Goal: Transaction & Acquisition: Purchase product/service

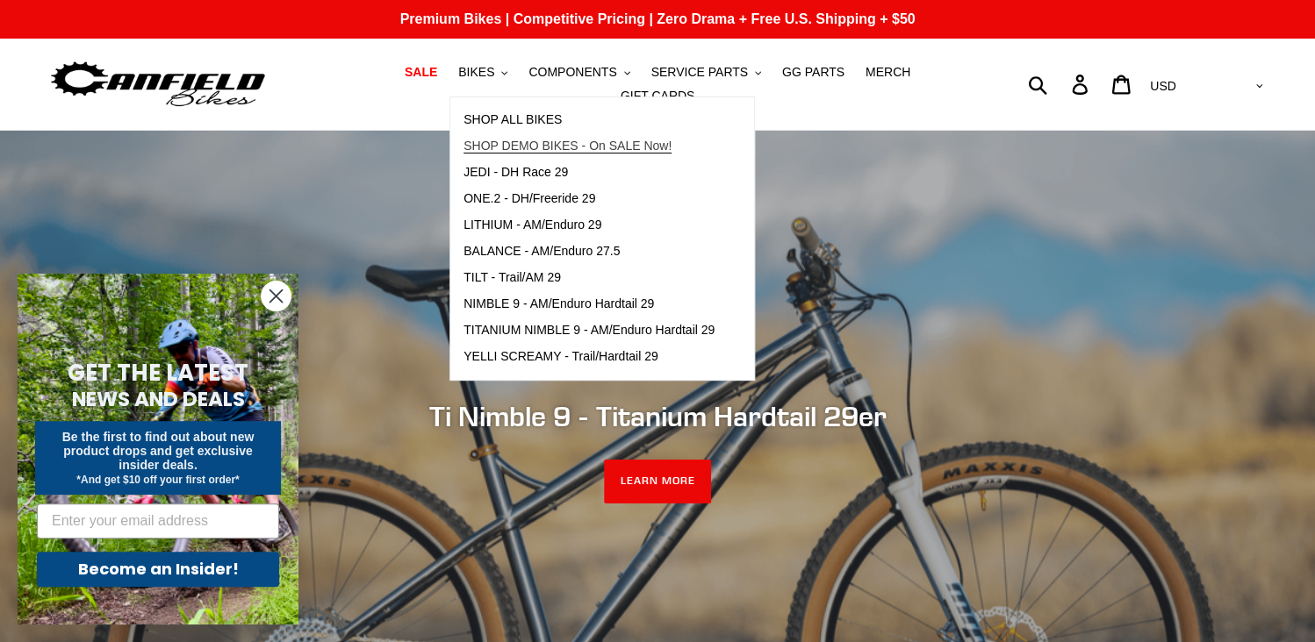
click at [517, 154] on span "SHOP DEMO BIKES - On SALE Now!" at bounding box center [567, 146] width 208 height 15
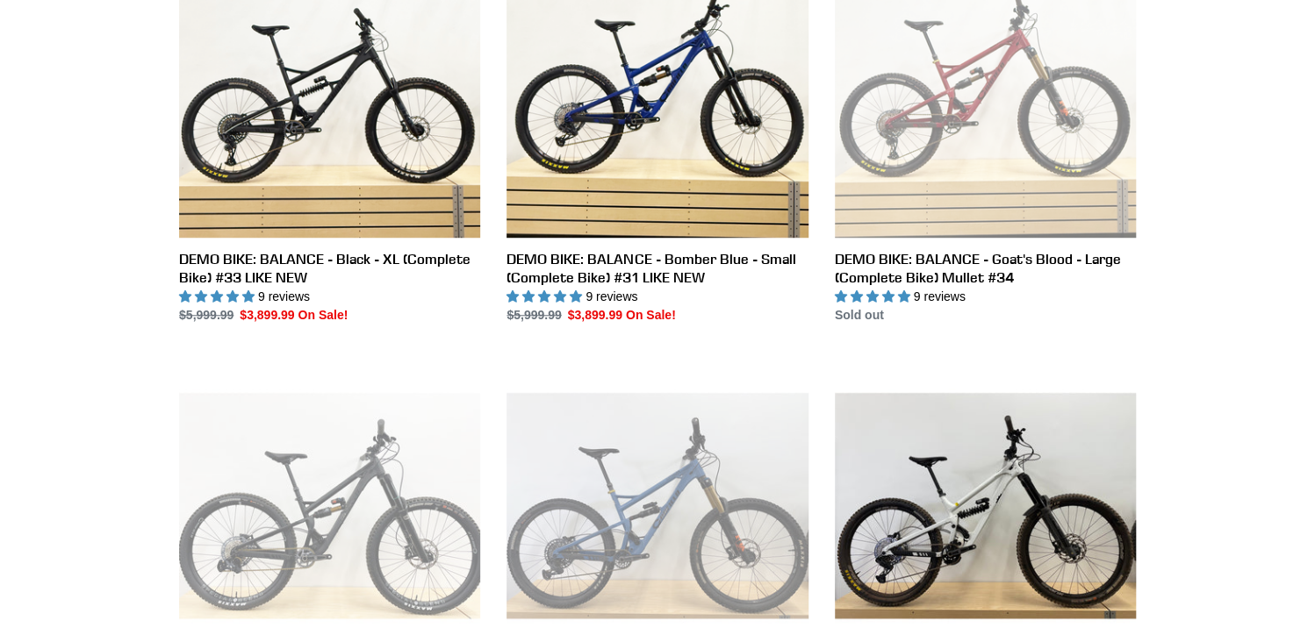
scroll to position [878, 0]
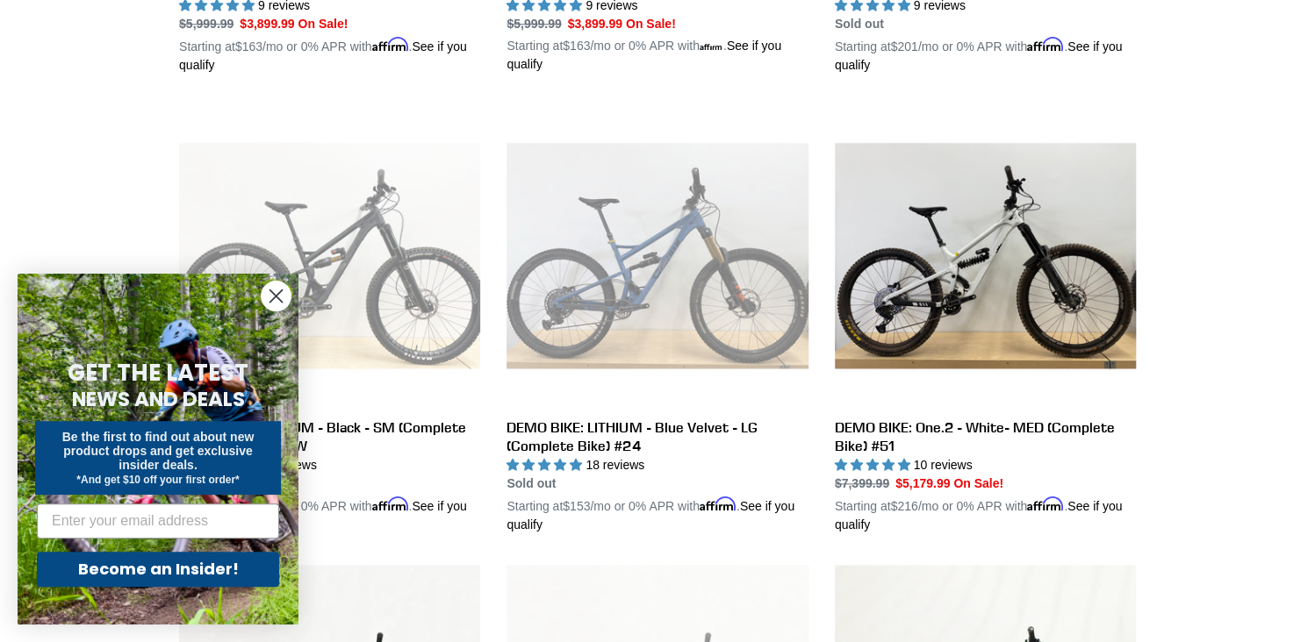
click at [276, 288] on circle "Close dialog" at bounding box center [276, 296] width 29 height 29
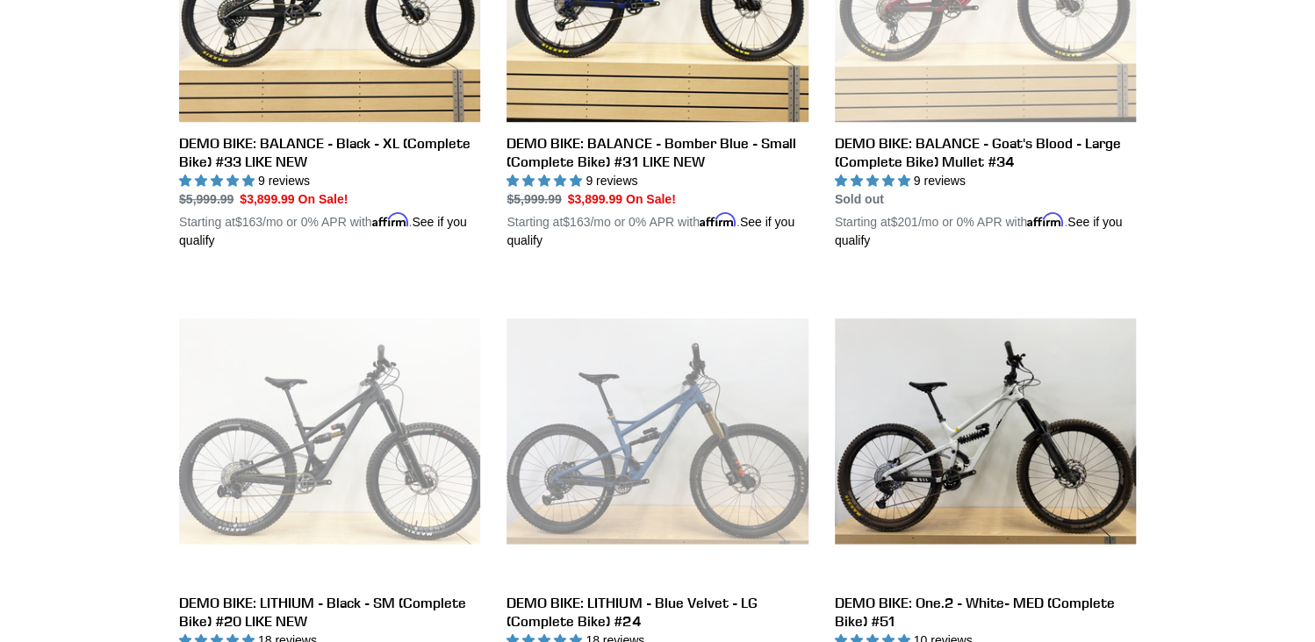
scroll to position [0, 0]
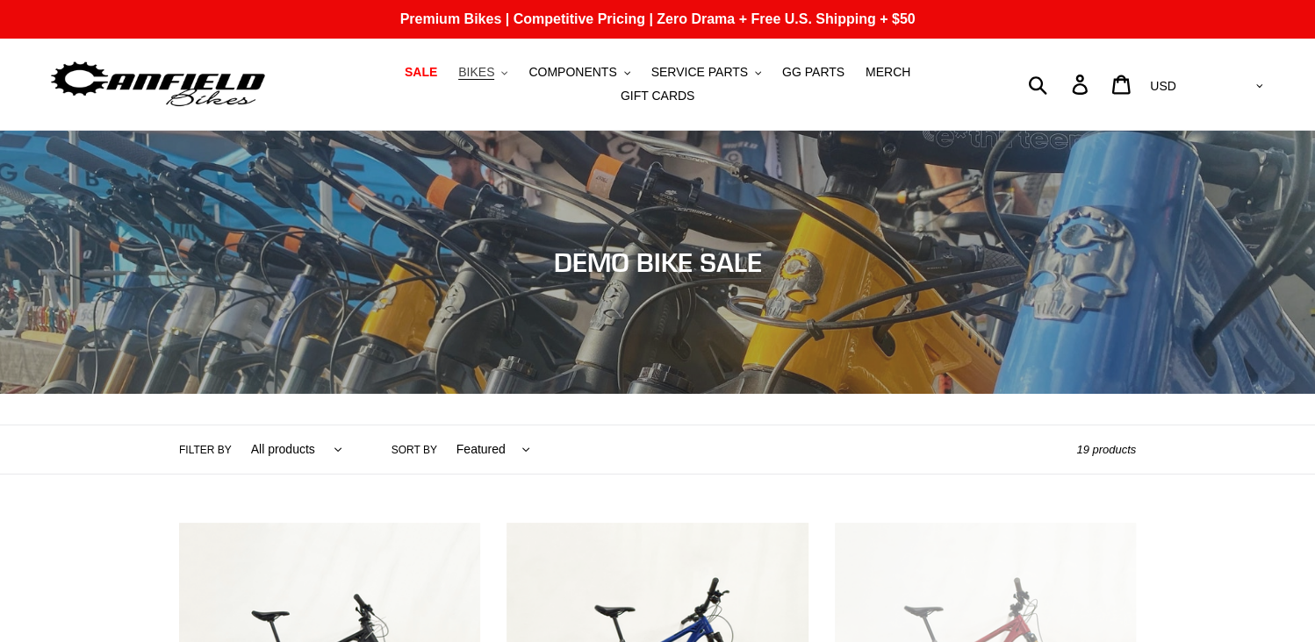
click at [458, 79] on span "BIKES" at bounding box center [476, 72] width 36 height 15
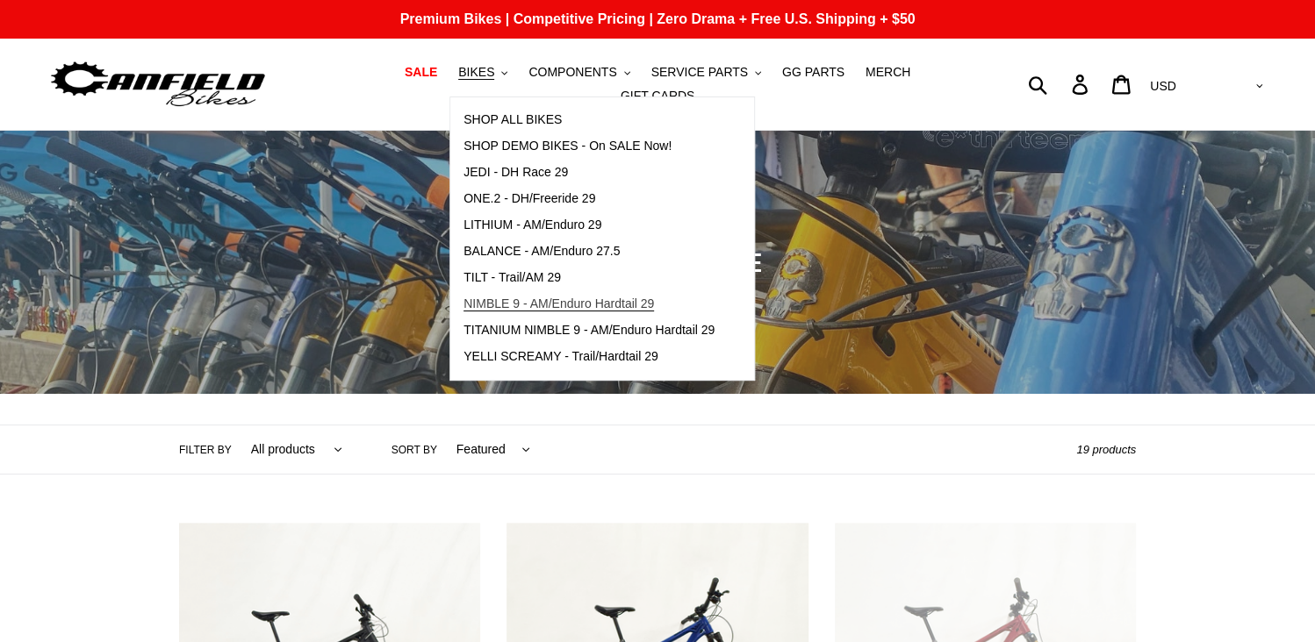
click at [610, 307] on span "NIMBLE 9 - AM/Enduro Hardtail 29" at bounding box center [558, 304] width 190 height 15
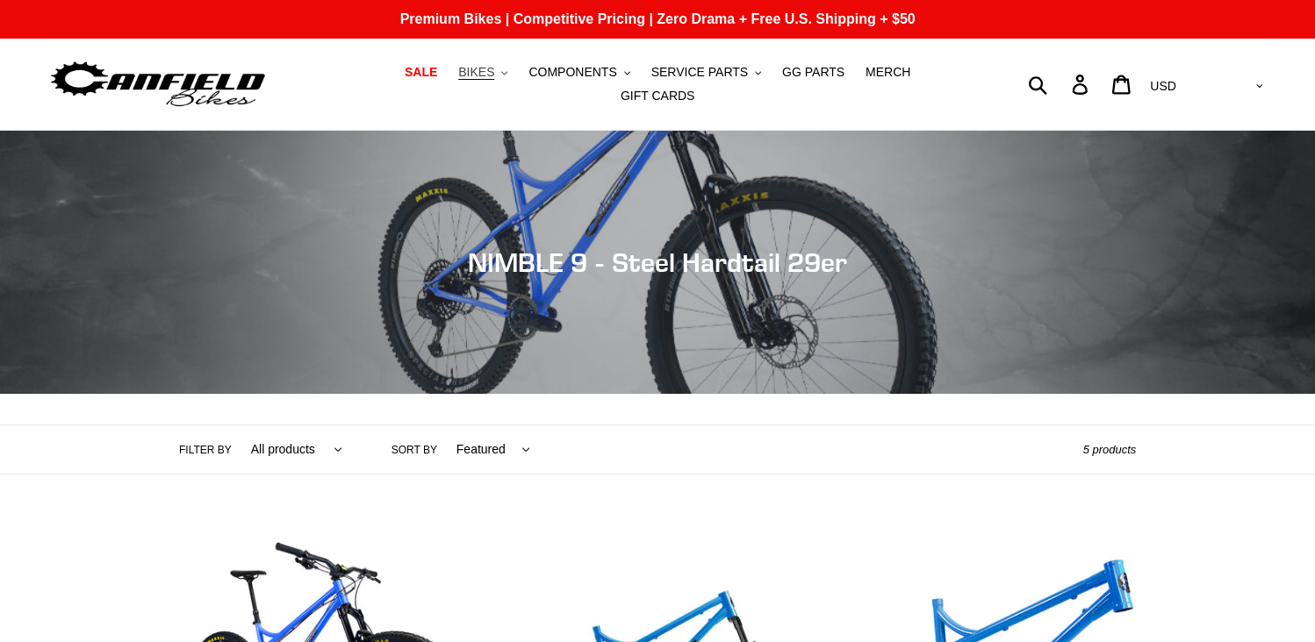
click at [465, 75] on button "BIKES .cls-1{fill:#231f20}" at bounding box center [482, 73] width 67 height 24
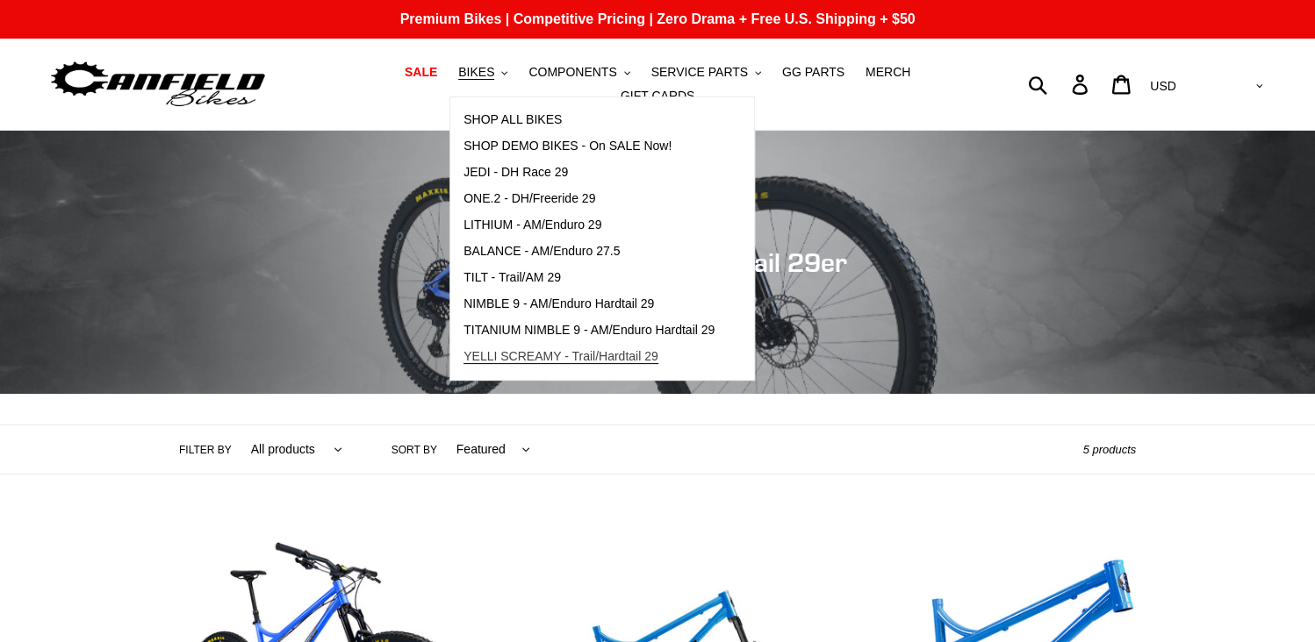
click at [597, 364] on span "YELLI SCREAMY - Trail/Hardtail 29" at bounding box center [560, 356] width 195 height 15
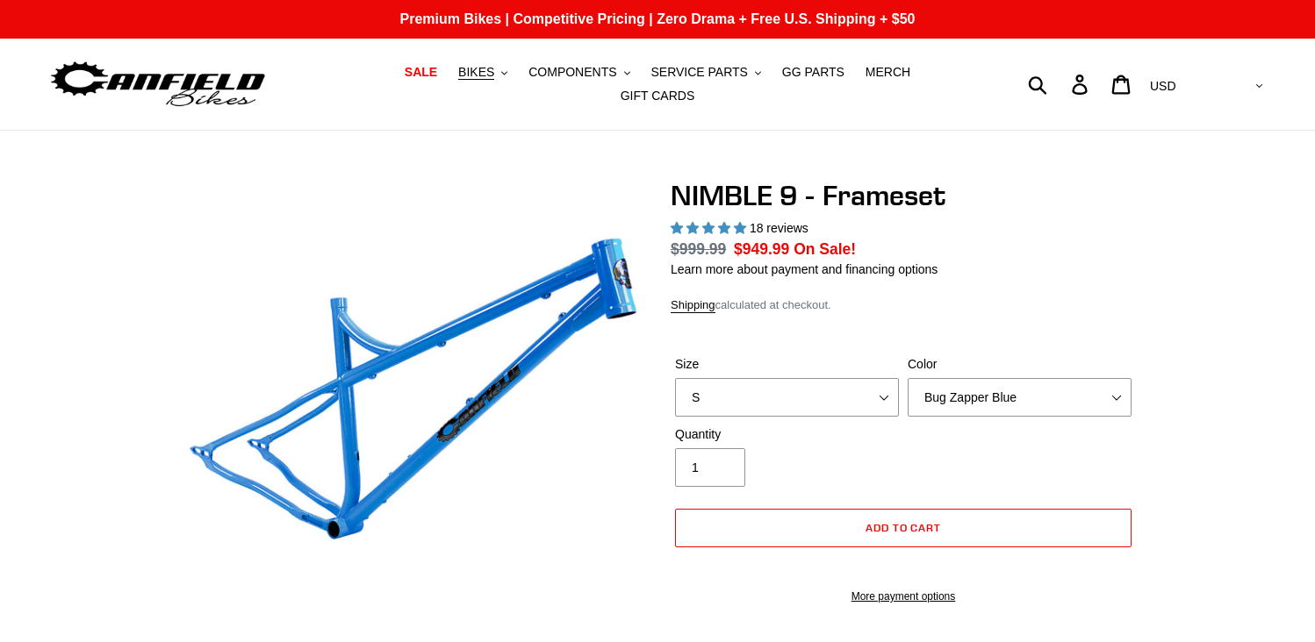
select select "highest-rating"
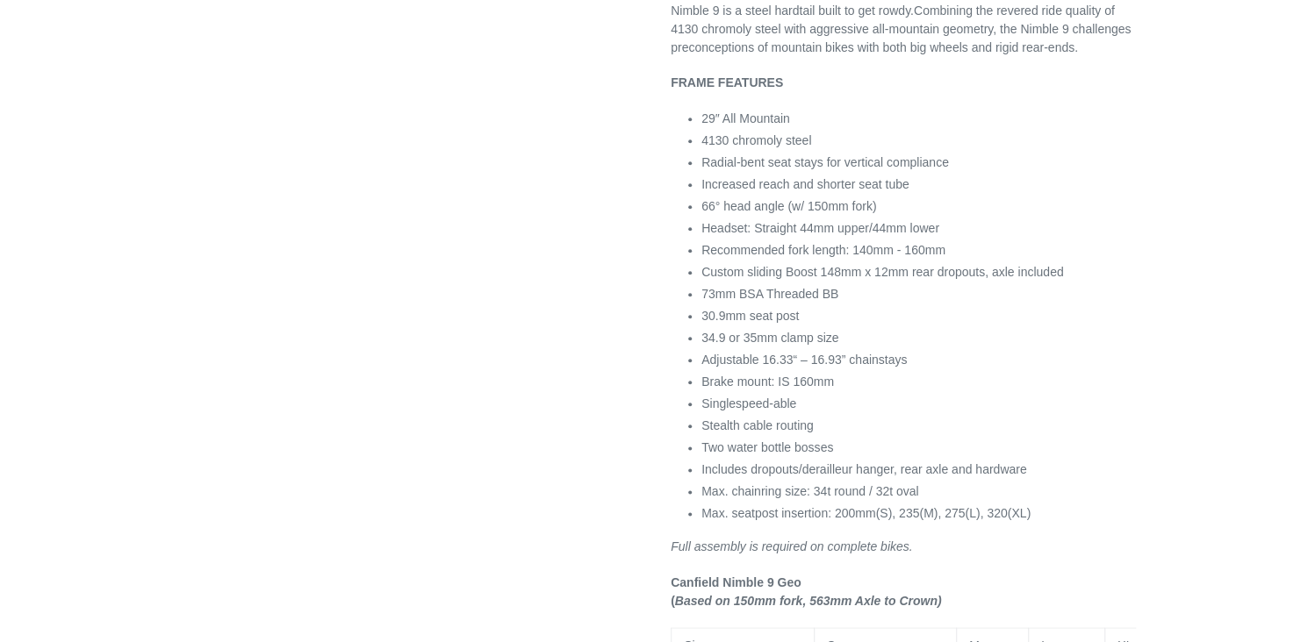
scroll to position [965, 0]
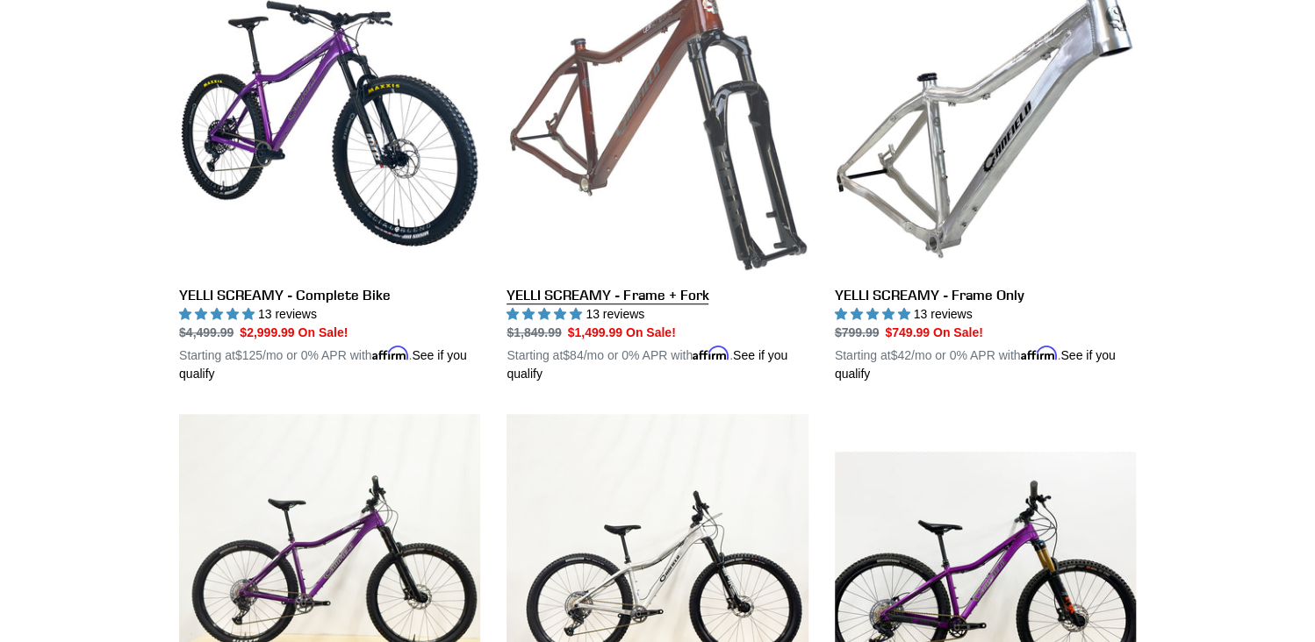
scroll to position [527, 0]
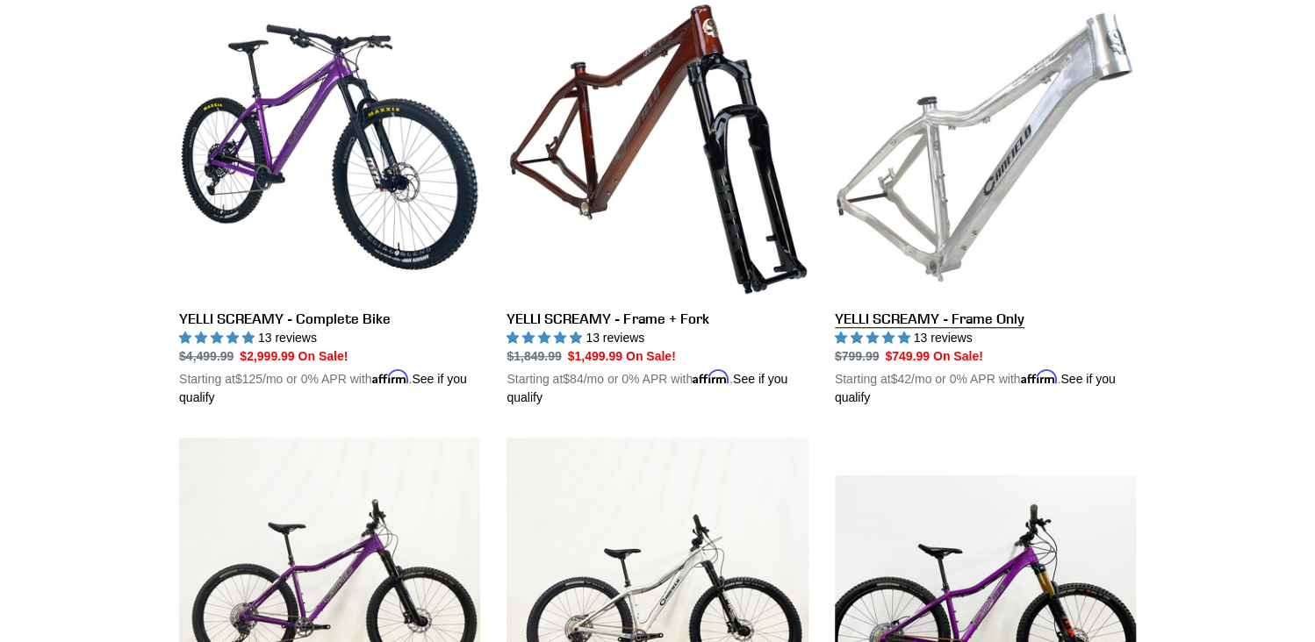
click at [935, 174] on link "YELLI SCREAMY - Frame Only" at bounding box center [985, 201] width 301 height 411
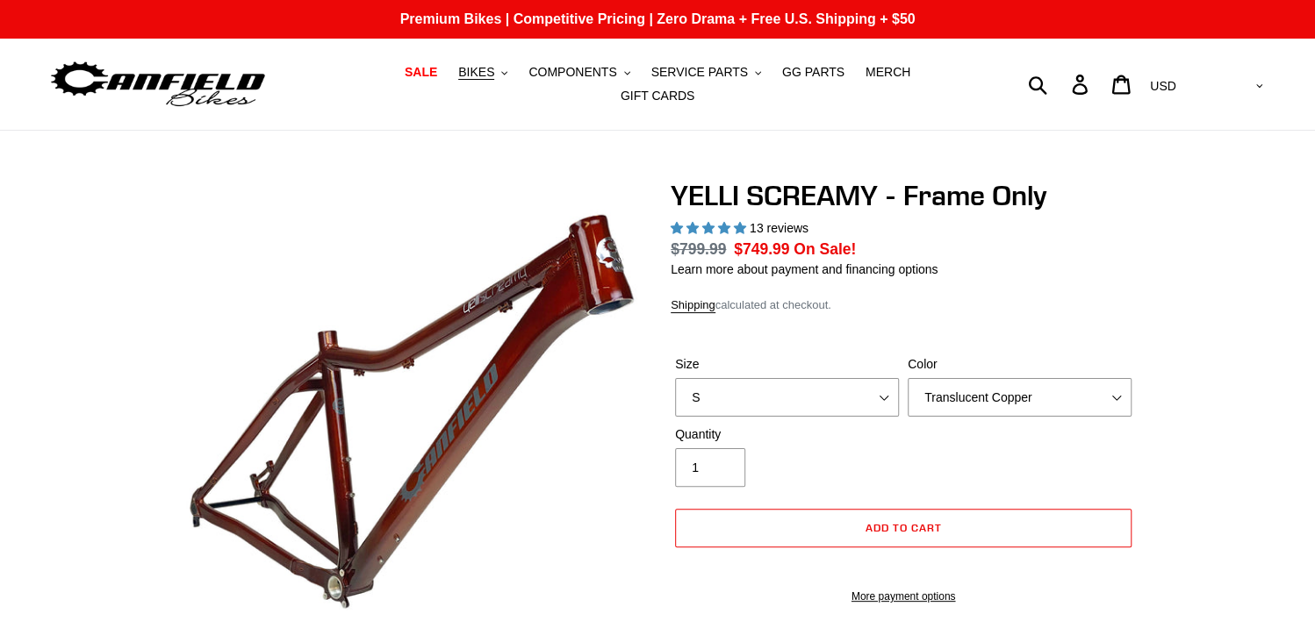
select select "highest-rating"
click at [959, 364] on div "Color Translucent Copper Purple Haze Raw" at bounding box center [1019, 385] width 233 height 61
click at [960, 382] on select "Translucent Copper Purple Haze Raw" at bounding box center [1019, 397] width 224 height 39
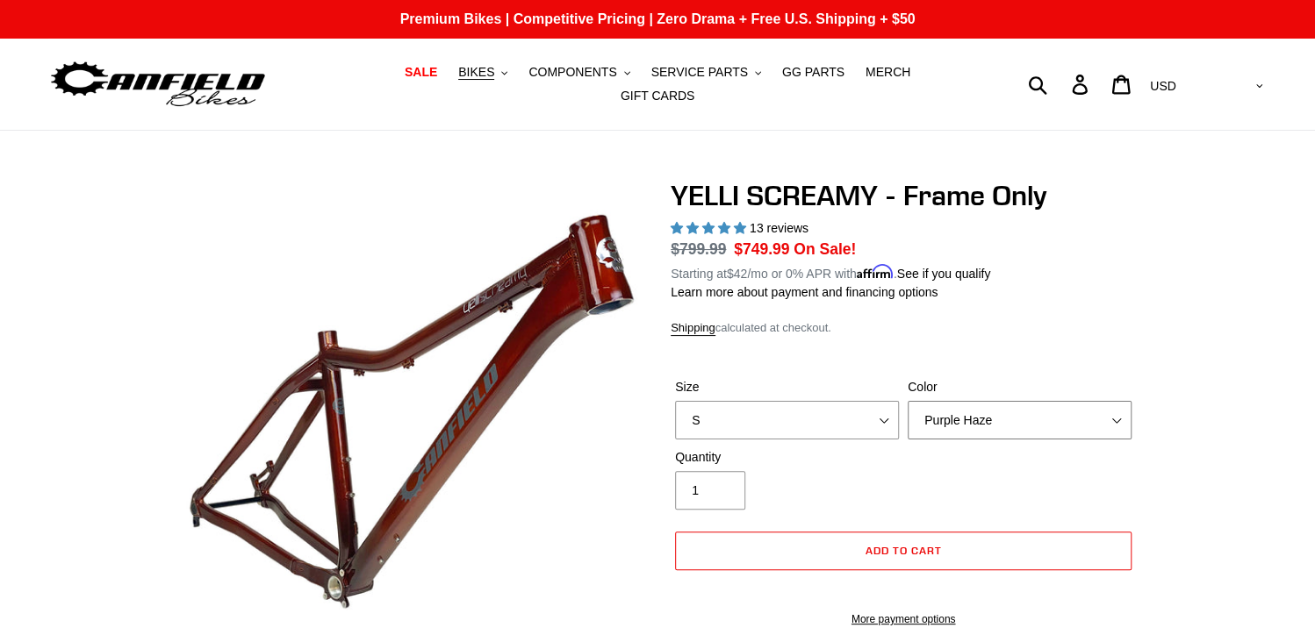
click at [907, 401] on select "Translucent Copper Purple Haze Raw" at bounding box center [1019, 420] width 224 height 39
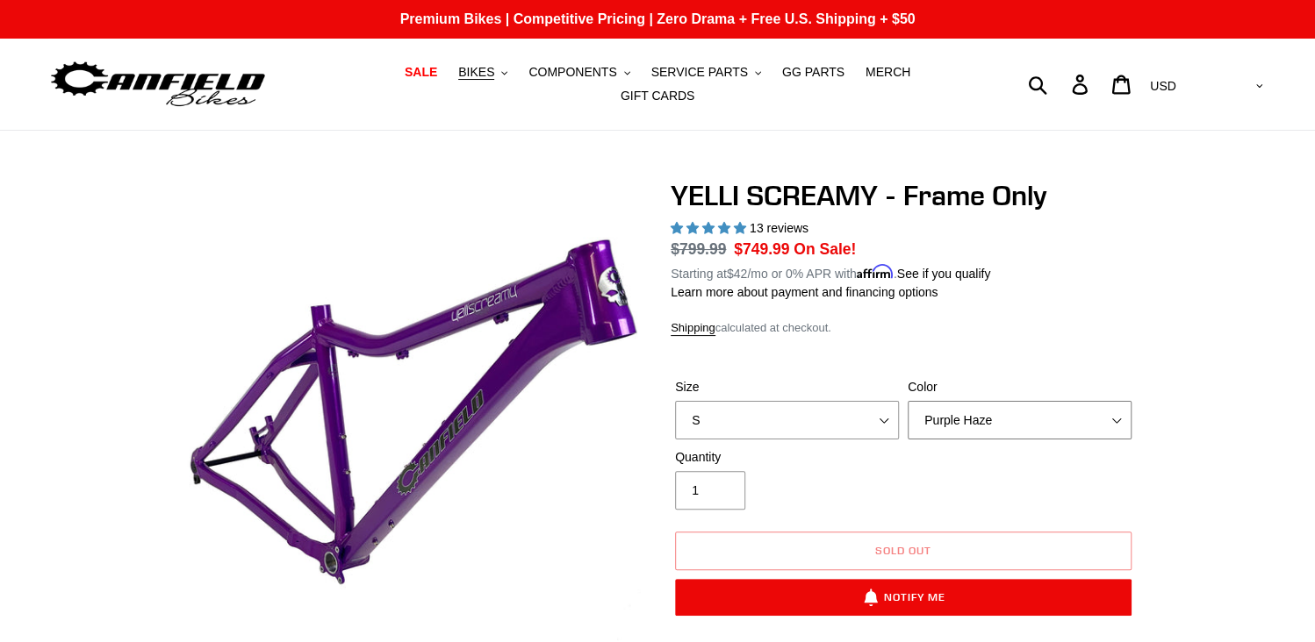
click at [968, 419] on select "Translucent Copper Purple Haze Raw" at bounding box center [1019, 420] width 224 height 39
click at [907, 401] on select "Translucent Copper Purple Haze Raw" at bounding box center [1019, 420] width 224 height 39
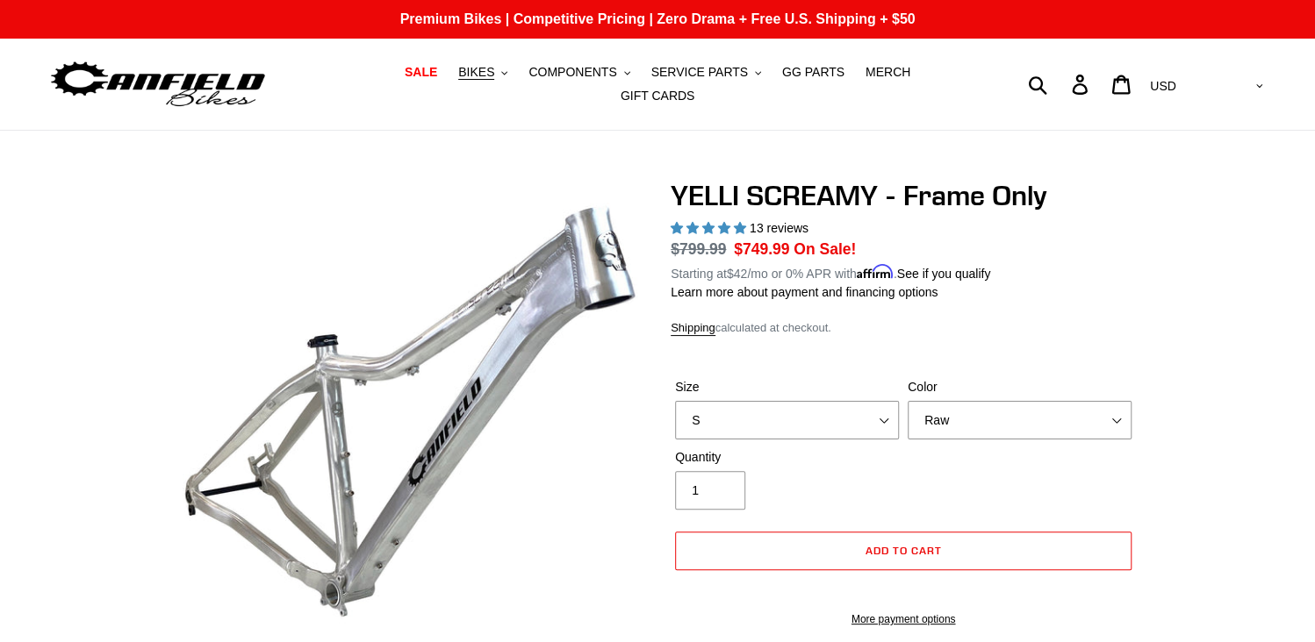
click at [962, 448] on div "Quantity 1" at bounding box center [902, 483] width 465 height 70
click at [965, 426] on select "Translucent Copper Purple Haze Raw" at bounding box center [1019, 420] width 224 height 39
select select "Purple Haze"
click at [907, 401] on select "Translucent Copper Purple Haze Raw" at bounding box center [1019, 420] width 224 height 39
